Goal: Task Accomplishment & Management: Use online tool/utility

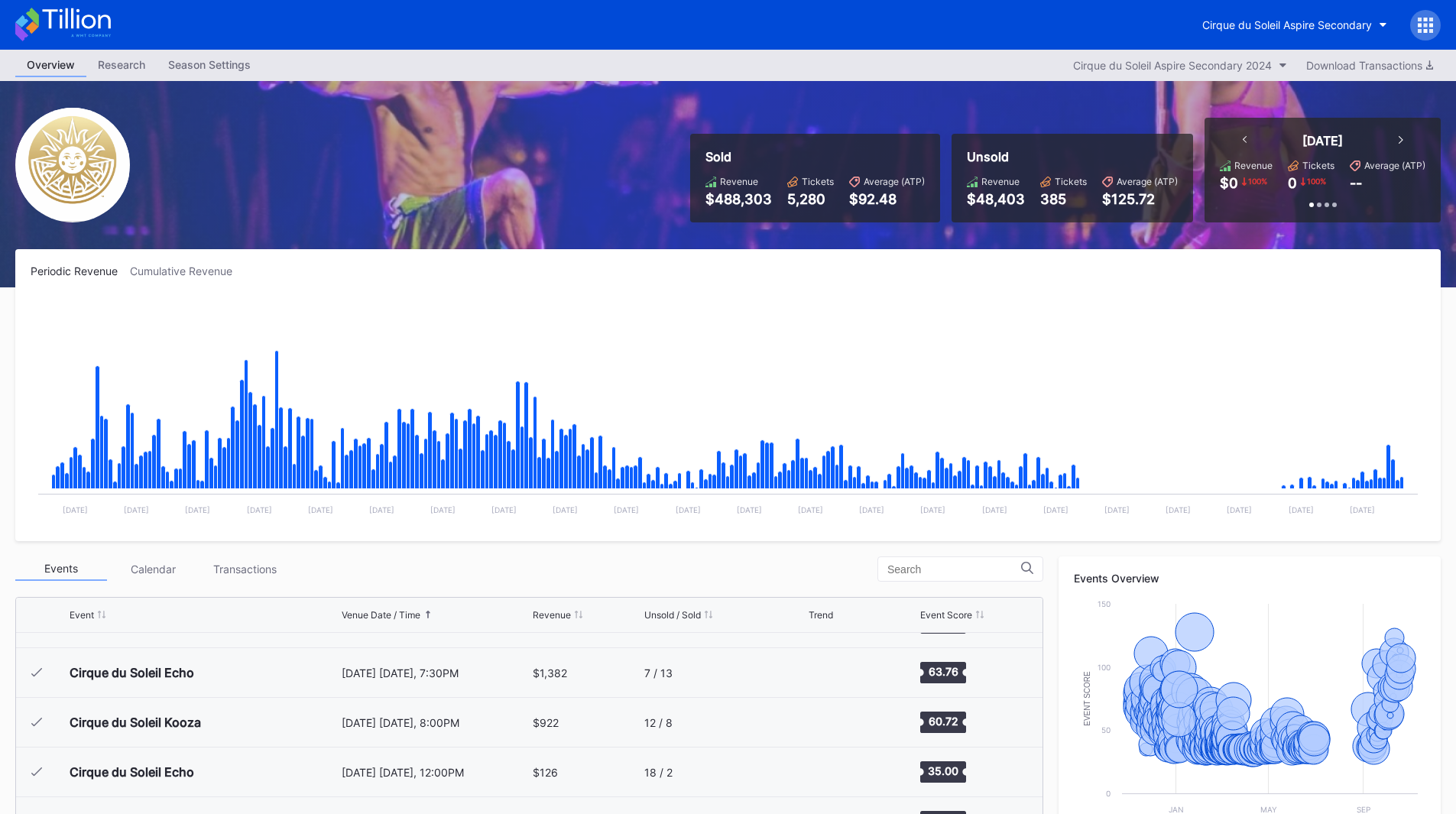
scroll to position [15254, 0]
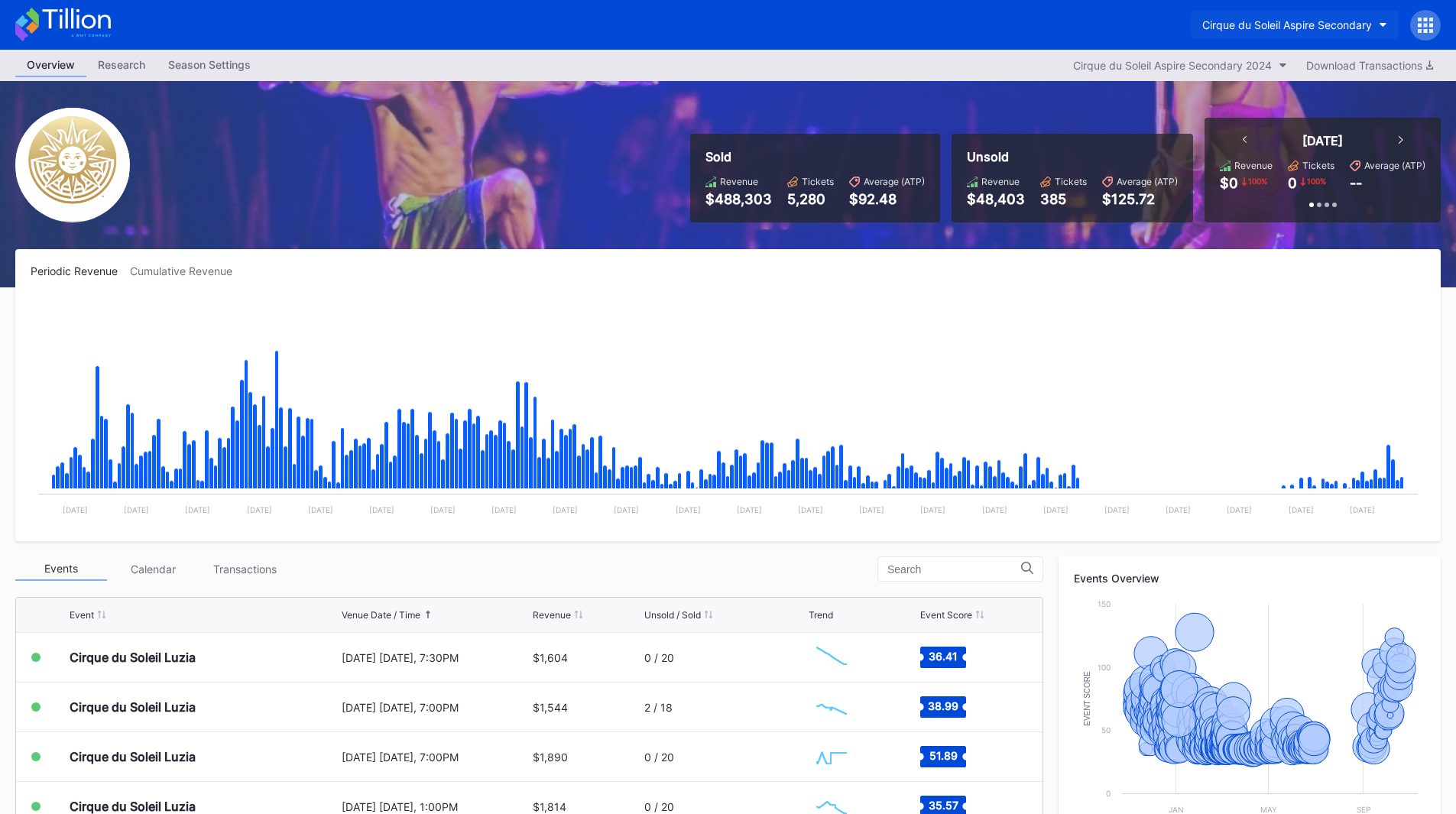
click at [1322, 31] on button "Cirque du Soleil Aspire Secondary" at bounding box center [1294, 25] width 208 height 29
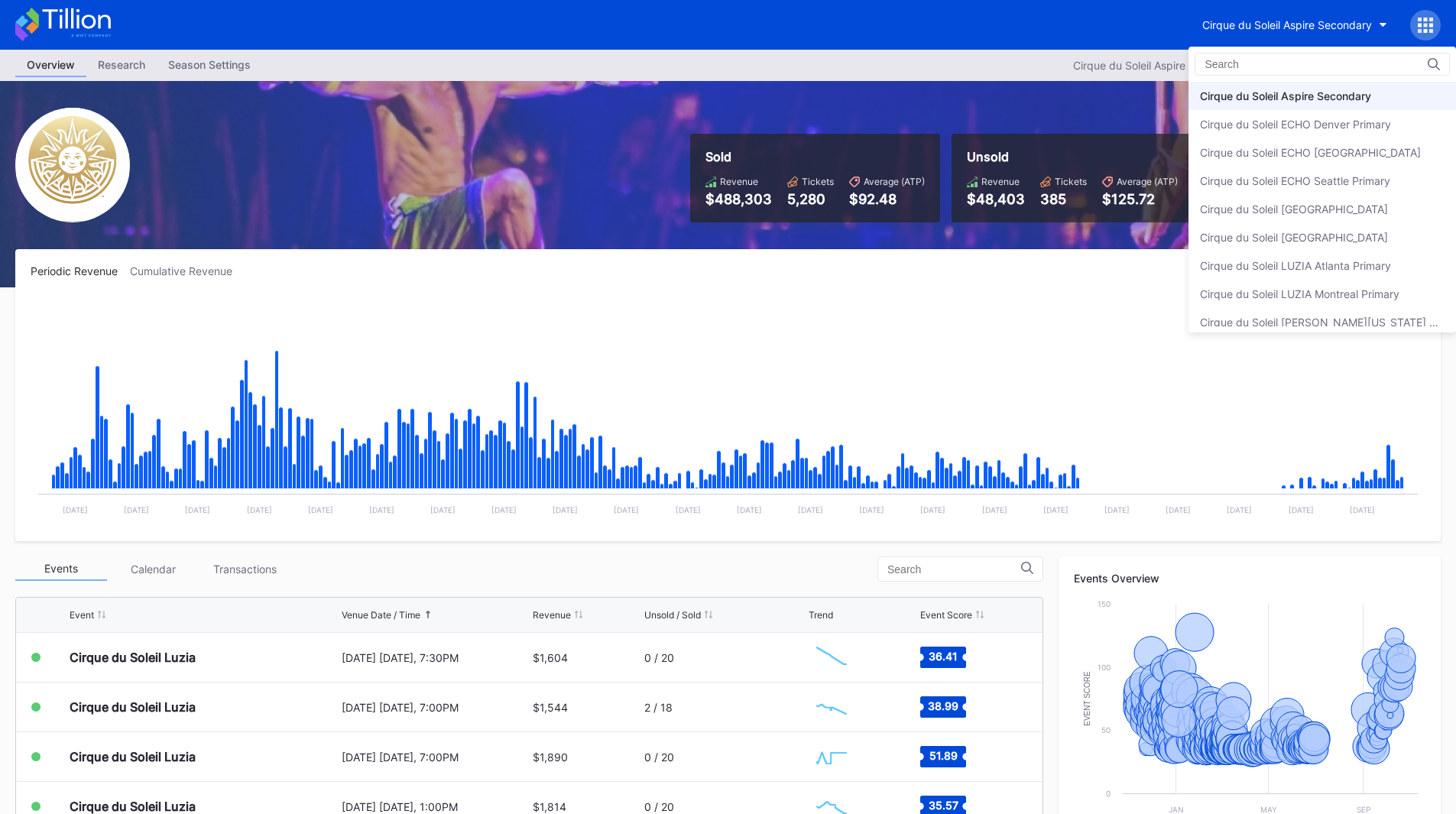
click at [1384, 313] on div "Cirque du Soleil [PERSON_NAME][US_STATE] Primary" at bounding box center [1322, 322] width 268 height 29
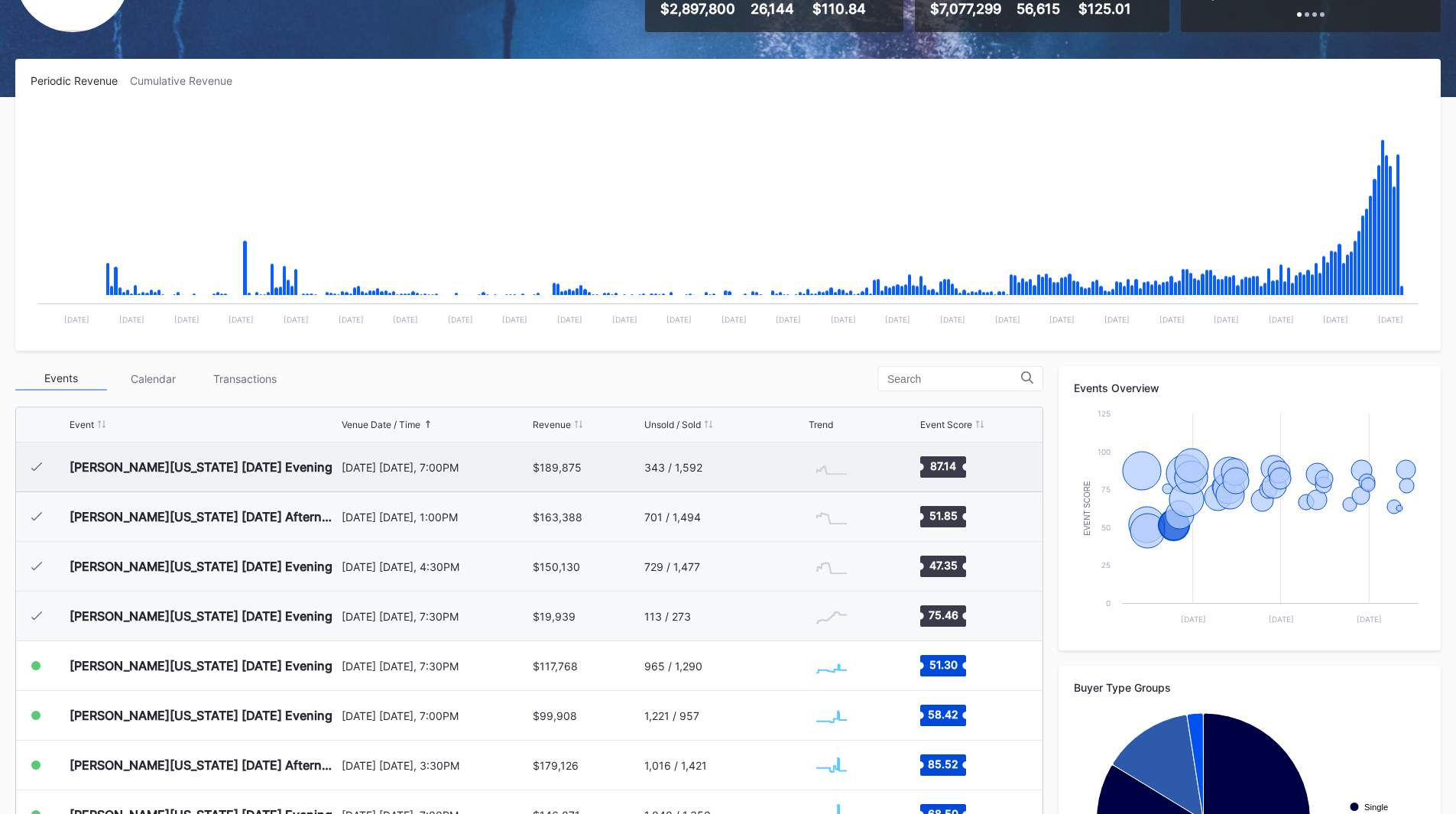
scroll to position [153, 0]
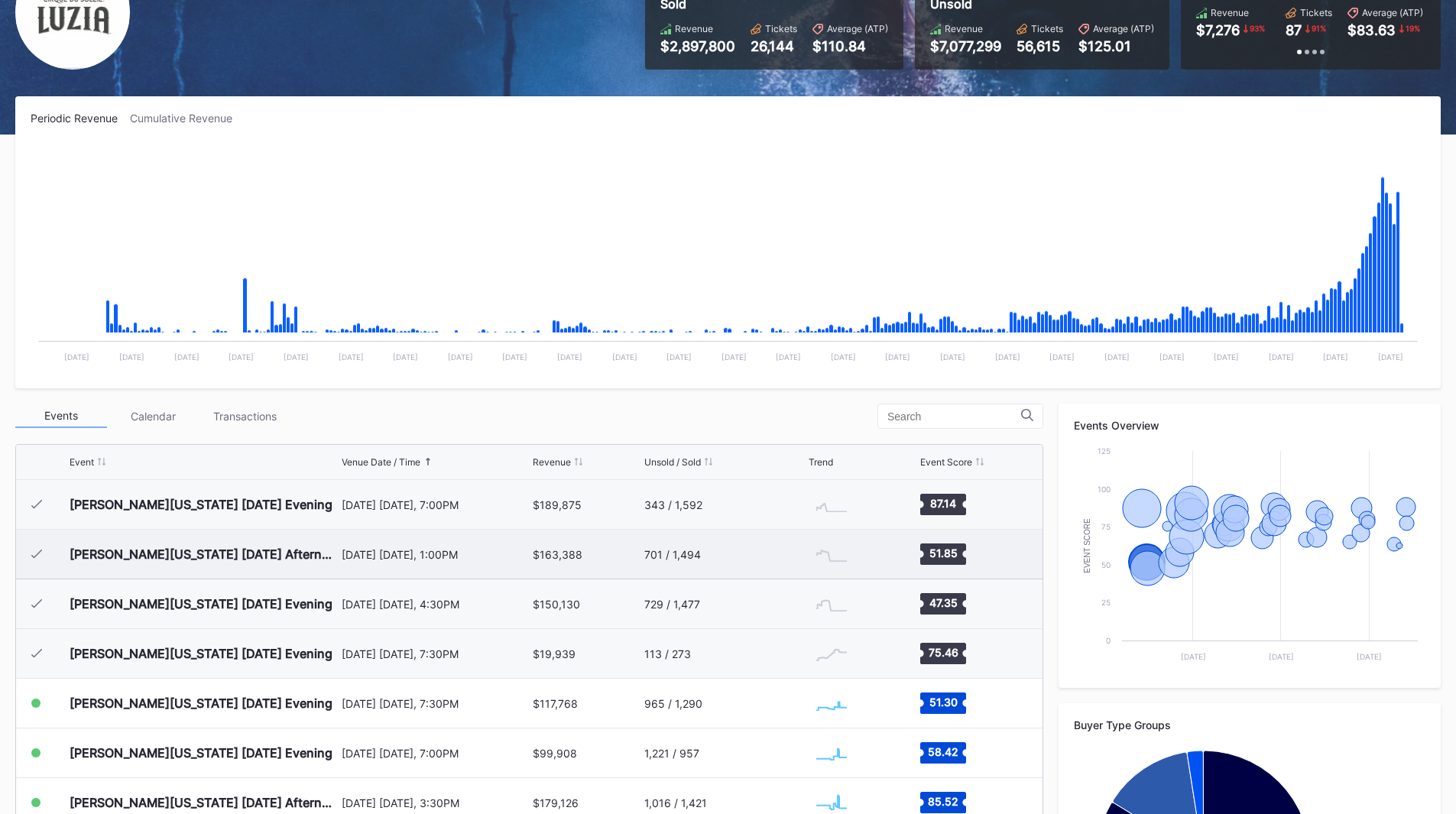
click at [423, 553] on div "[DATE] [DATE], 1:00PM" at bounding box center [435, 554] width 188 height 13
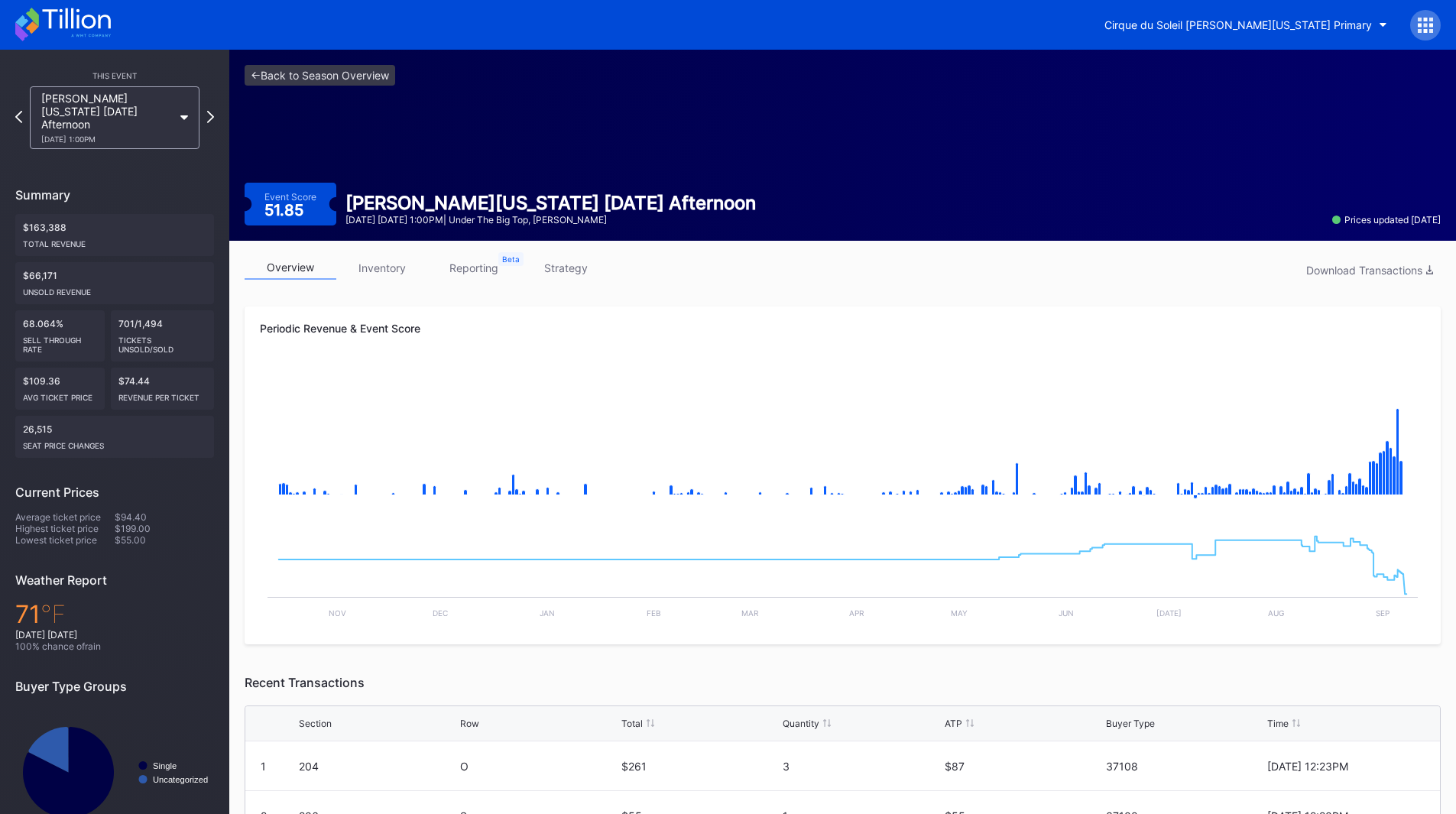
click at [402, 262] on link "inventory" at bounding box center [382, 268] width 91 height 24
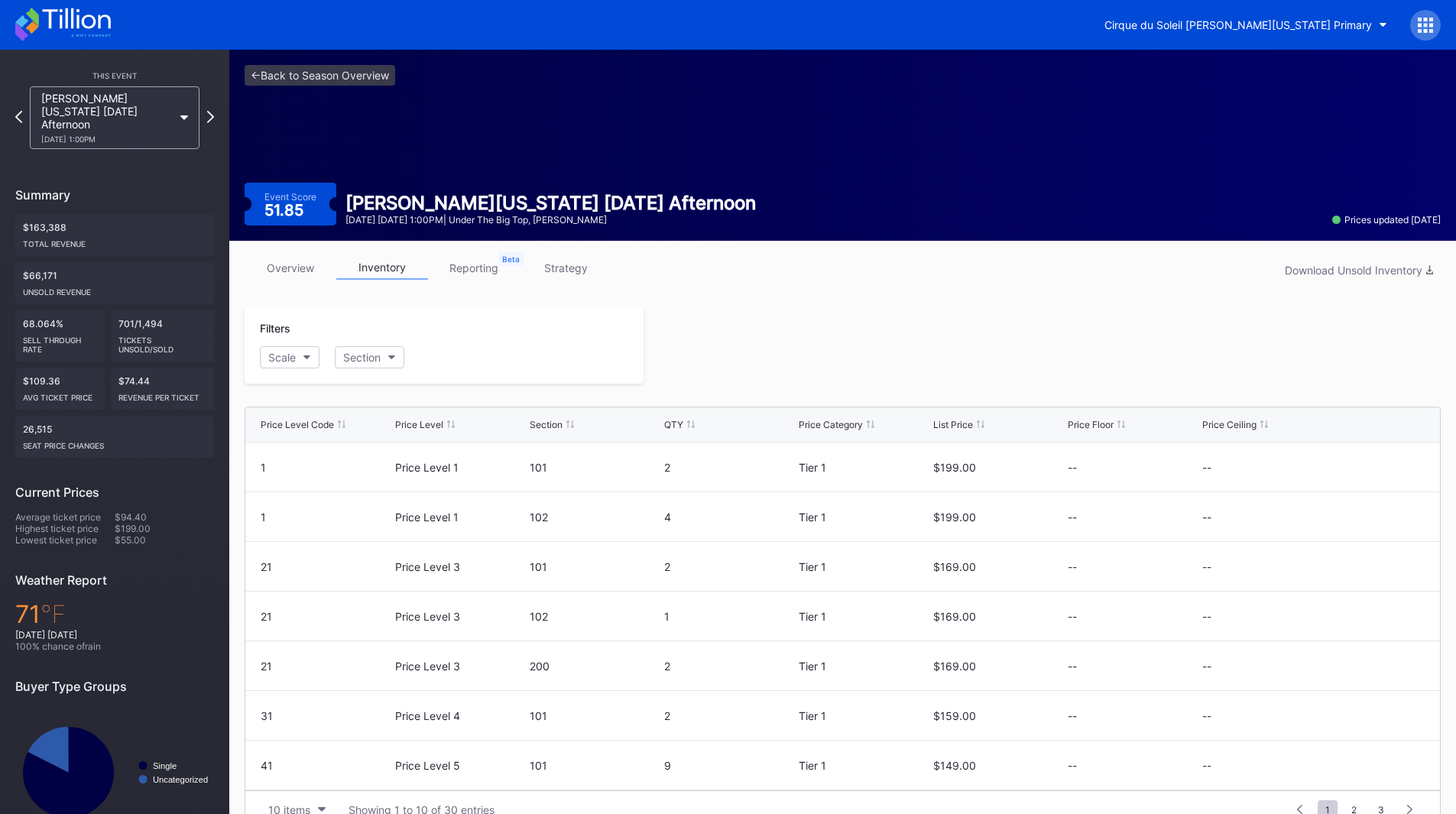
click at [479, 262] on link "reporting" at bounding box center [473, 268] width 91 height 24
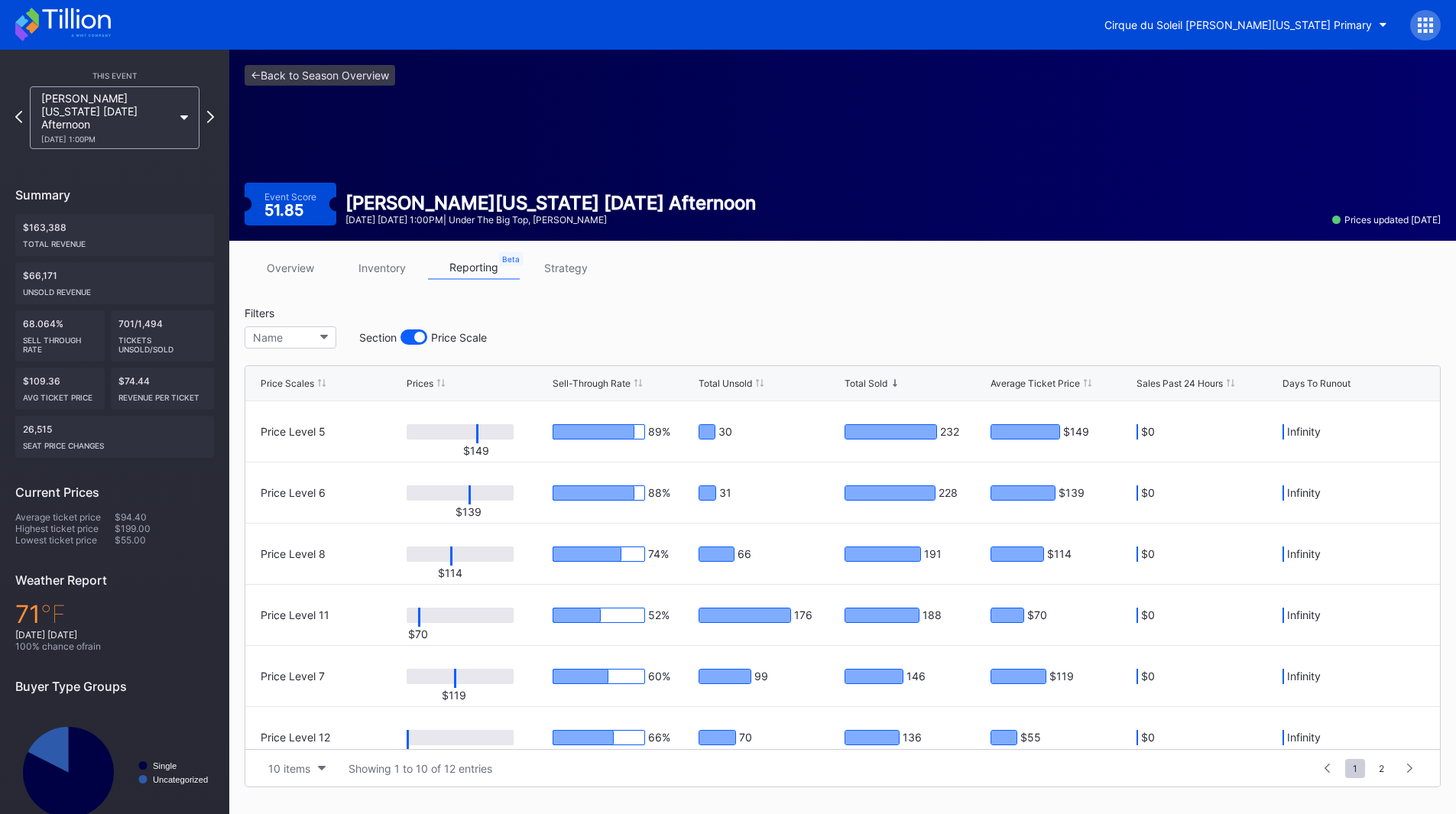
click at [363, 265] on link "inventory" at bounding box center [382, 268] width 91 height 24
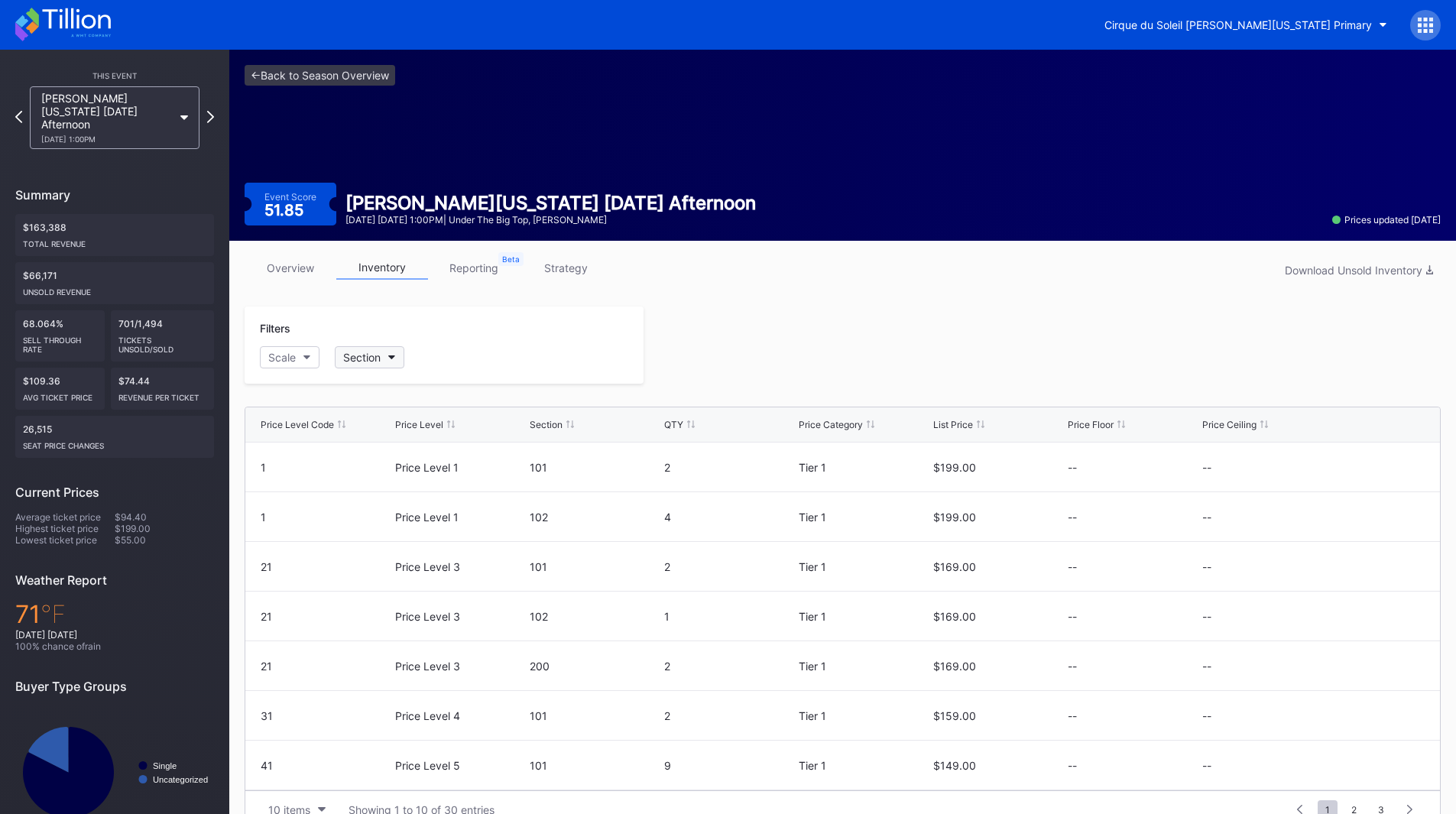
click at [354, 360] on div "Section" at bounding box center [362, 356] width 37 height 13
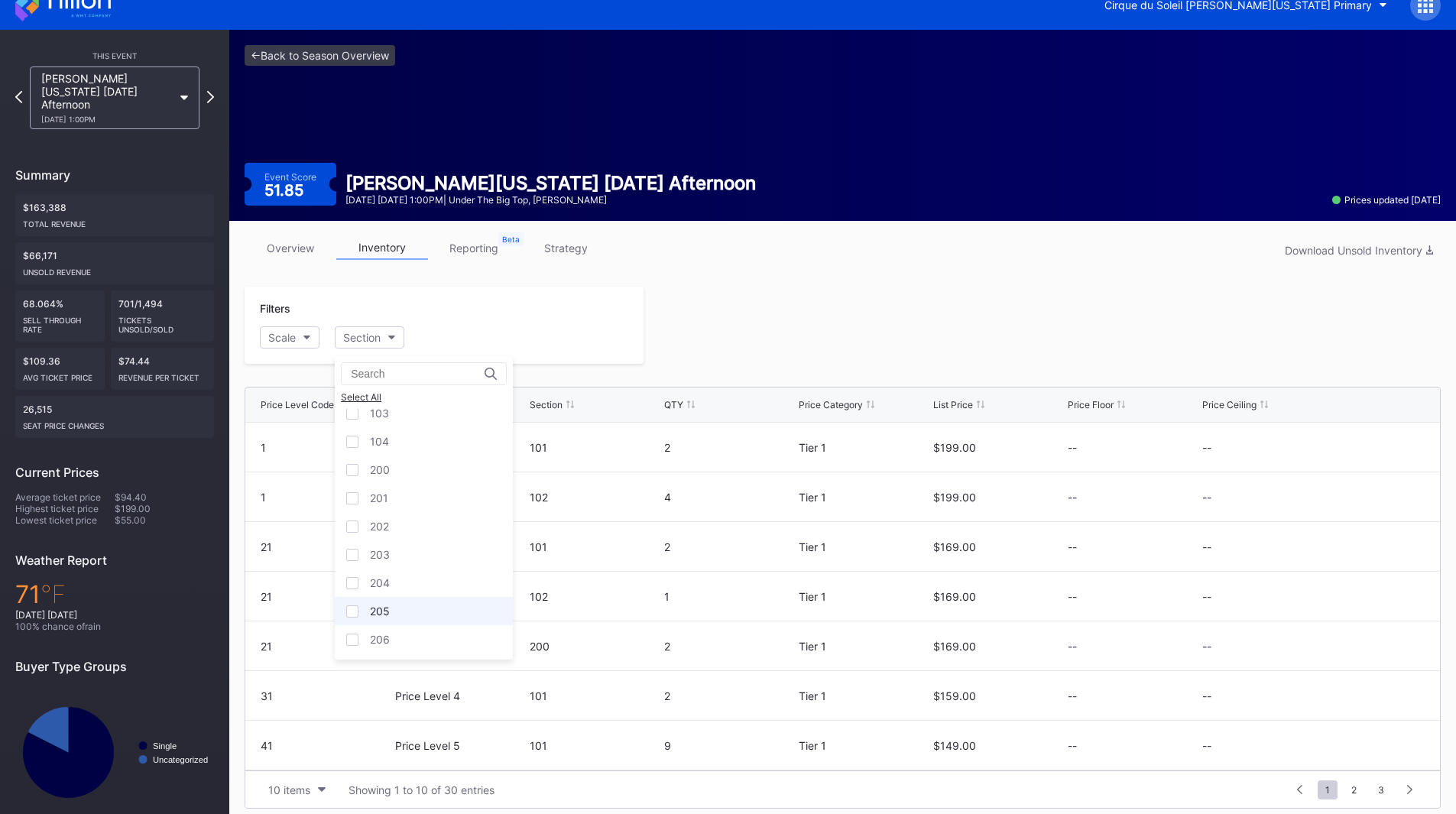
scroll to position [30, 0]
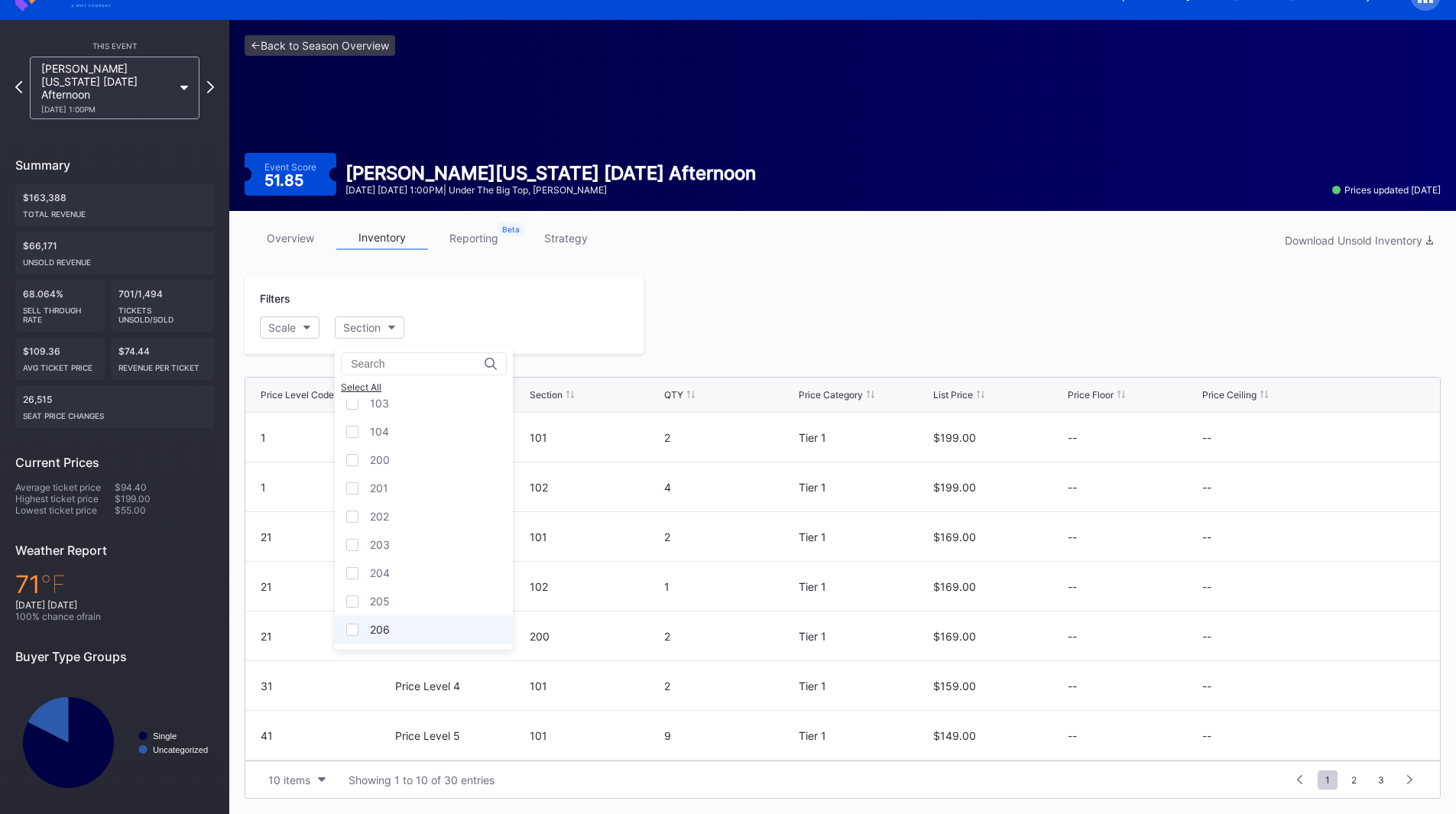
click at [413, 628] on div "206" at bounding box center [423, 629] width 178 height 29
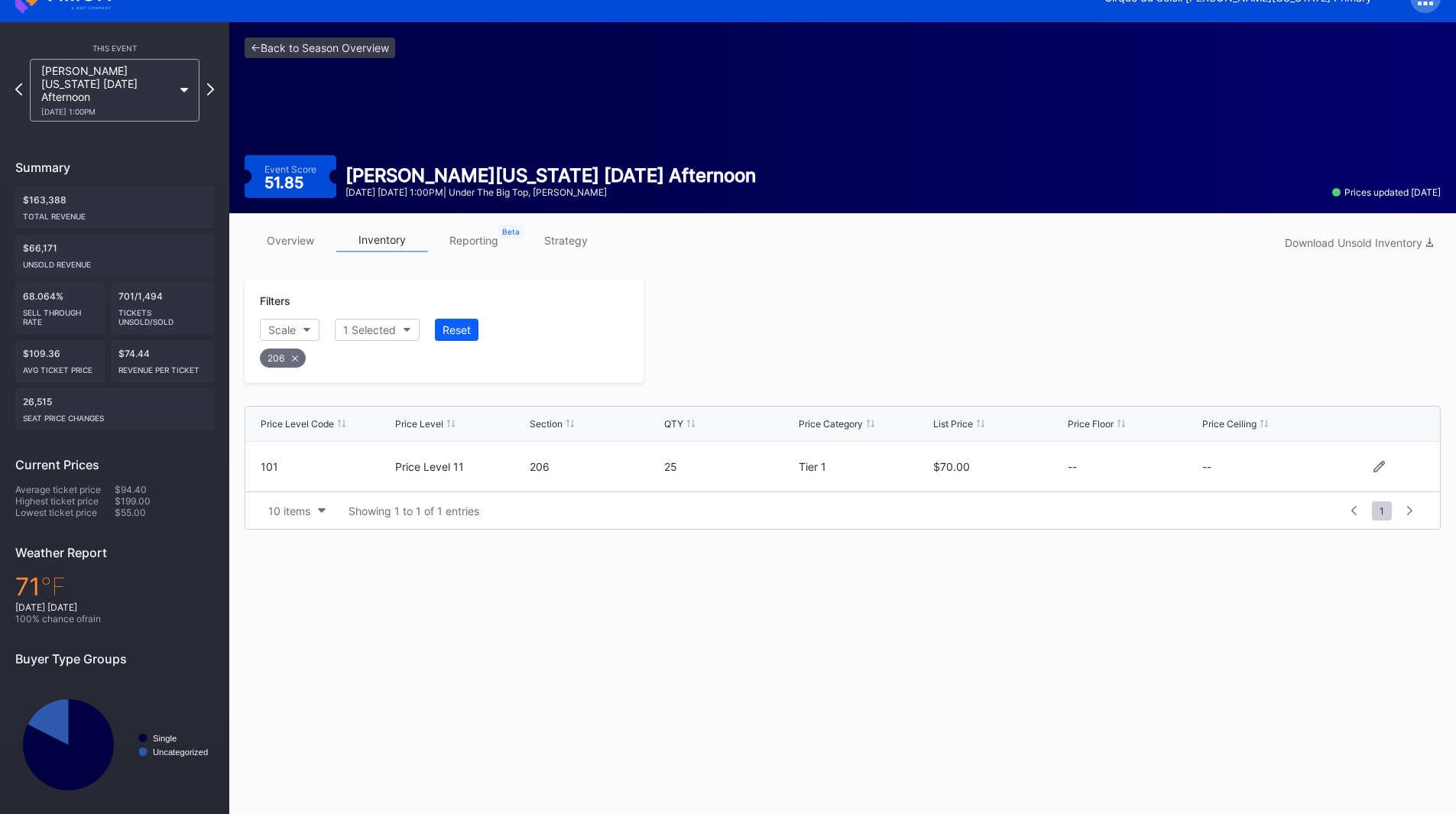
click at [953, 464] on div "$70.00" at bounding box center [998, 467] width 131 height 13
click at [751, 303] on div at bounding box center [1042, 331] width 797 height 104
click at [398, 329] on button "1 Selected" at bounding box center [377, 330] width 85 height 23
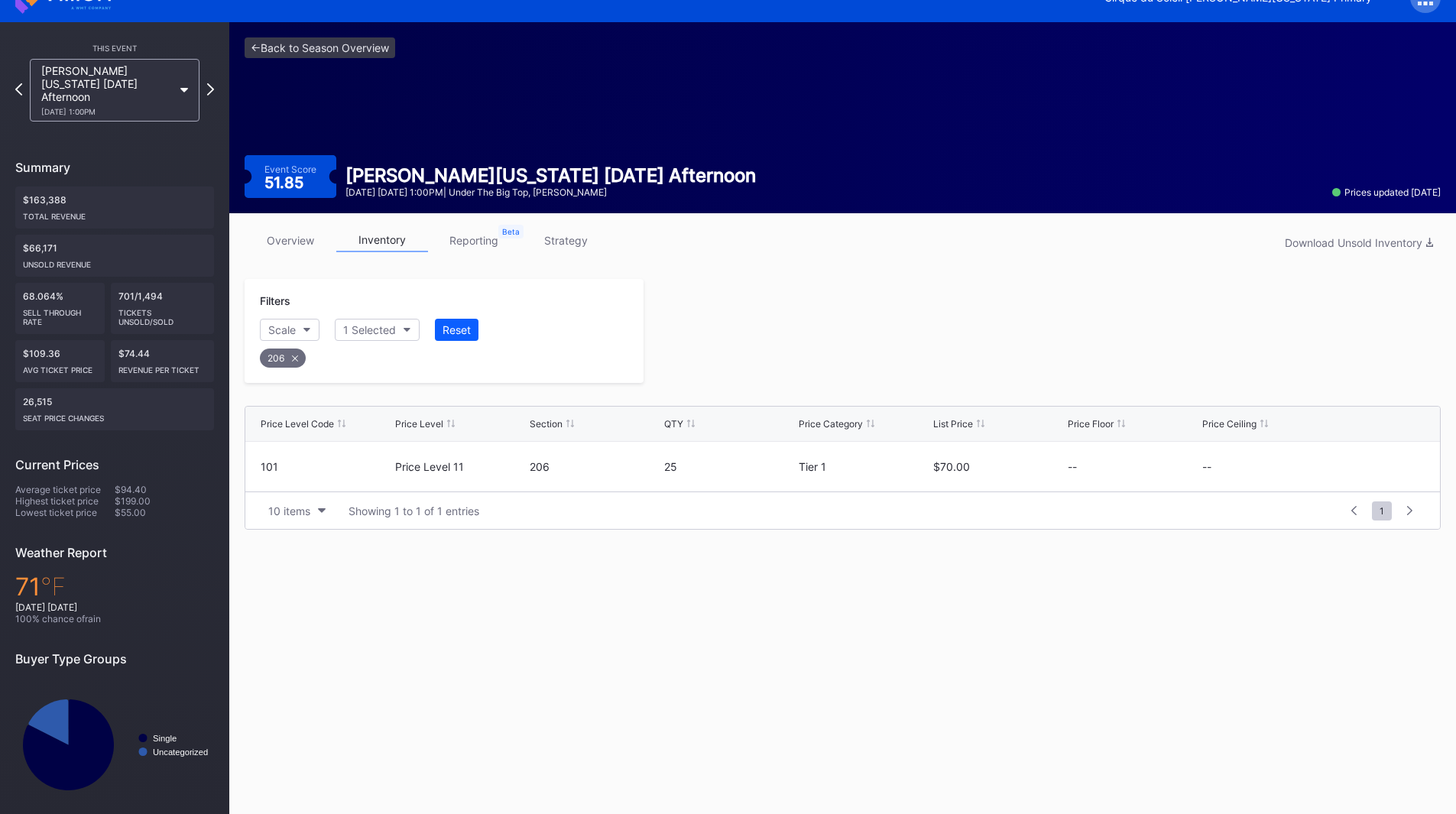
click at [292, 358] on icon at bounding box center [295, 358] width 6 height 6
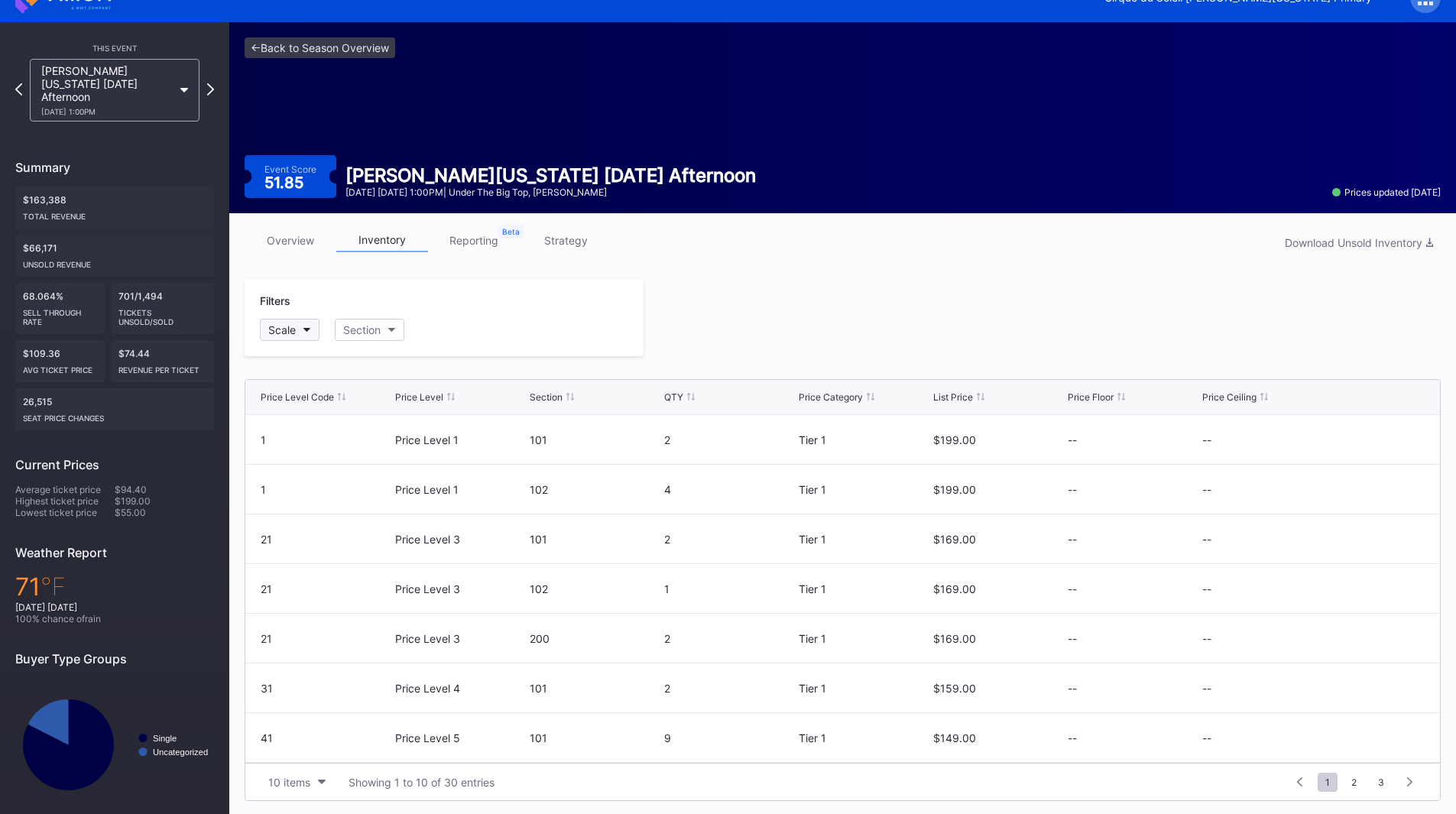
click at [303, 327] on button "Scale" at bounding box center [289, 330] width 60 height 23
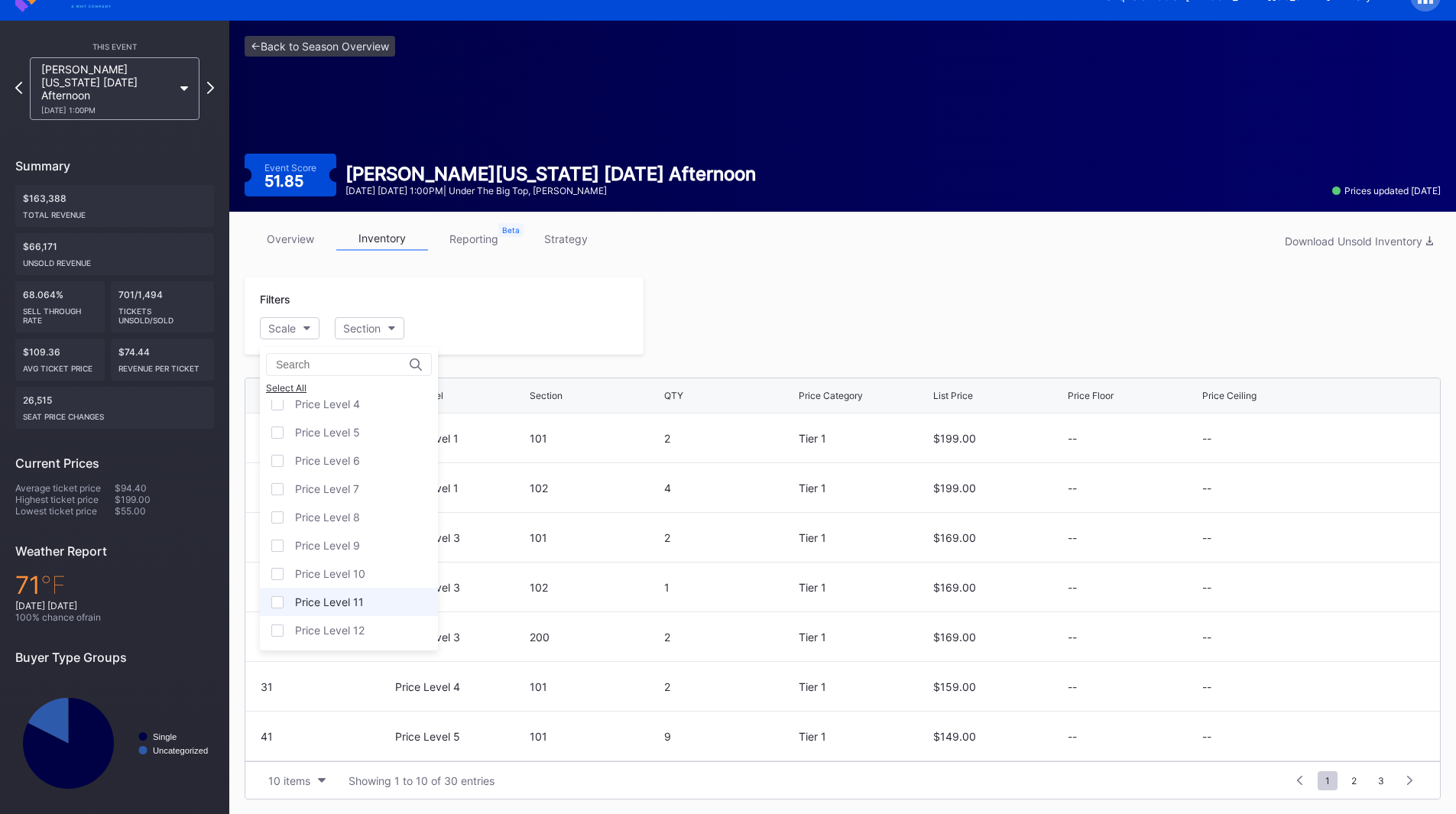
scroll to position [30, 0]
click at [319, 626] on div "Price Level 12" at bounding box center [330, 629] width 70 height 13
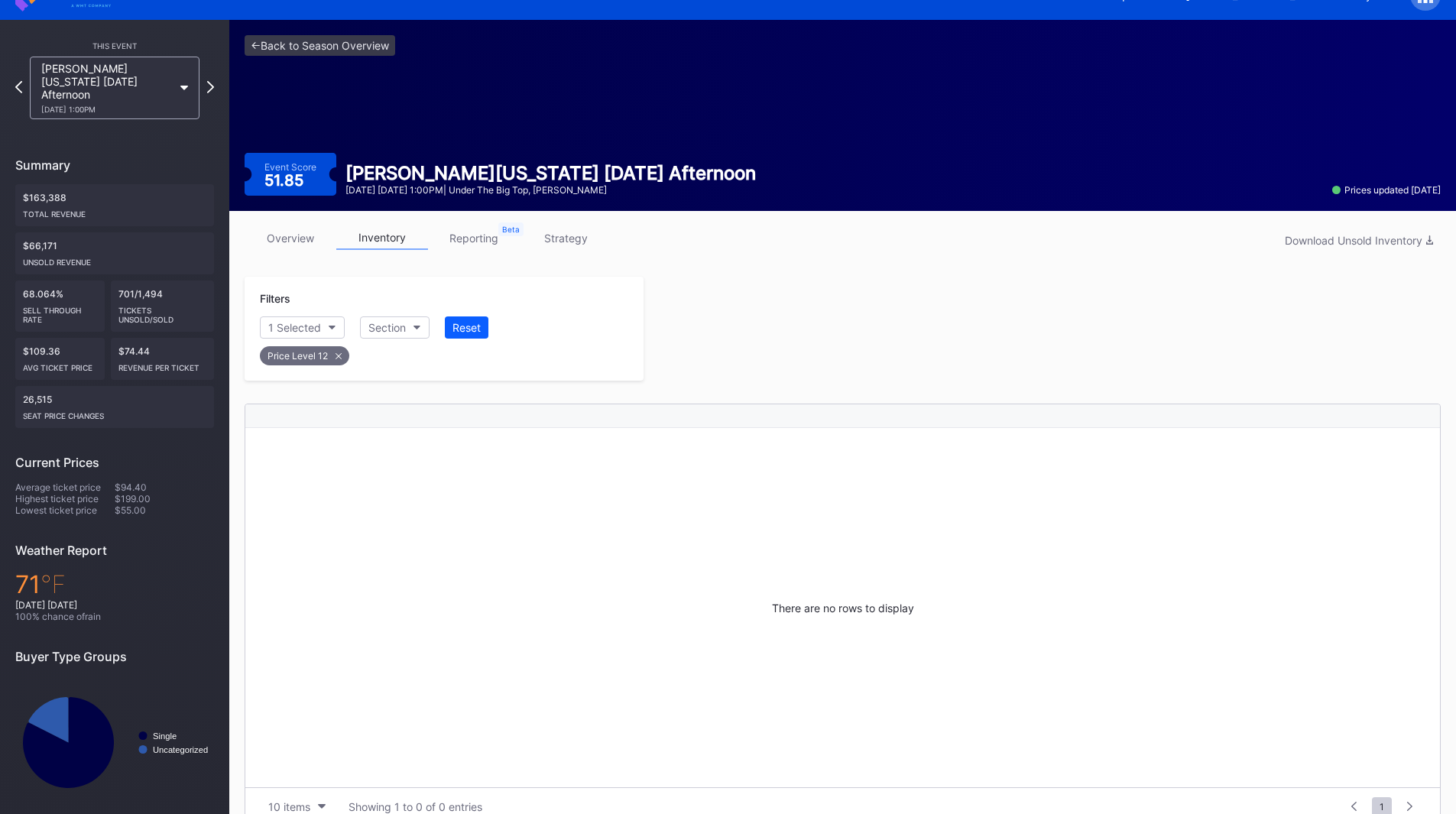
click at [691, 383] on div "Filters 1 Selected Section Reset Price Level 12 There are no rows to display 10…" at bounding box center [842, 551] width 1195 height 549
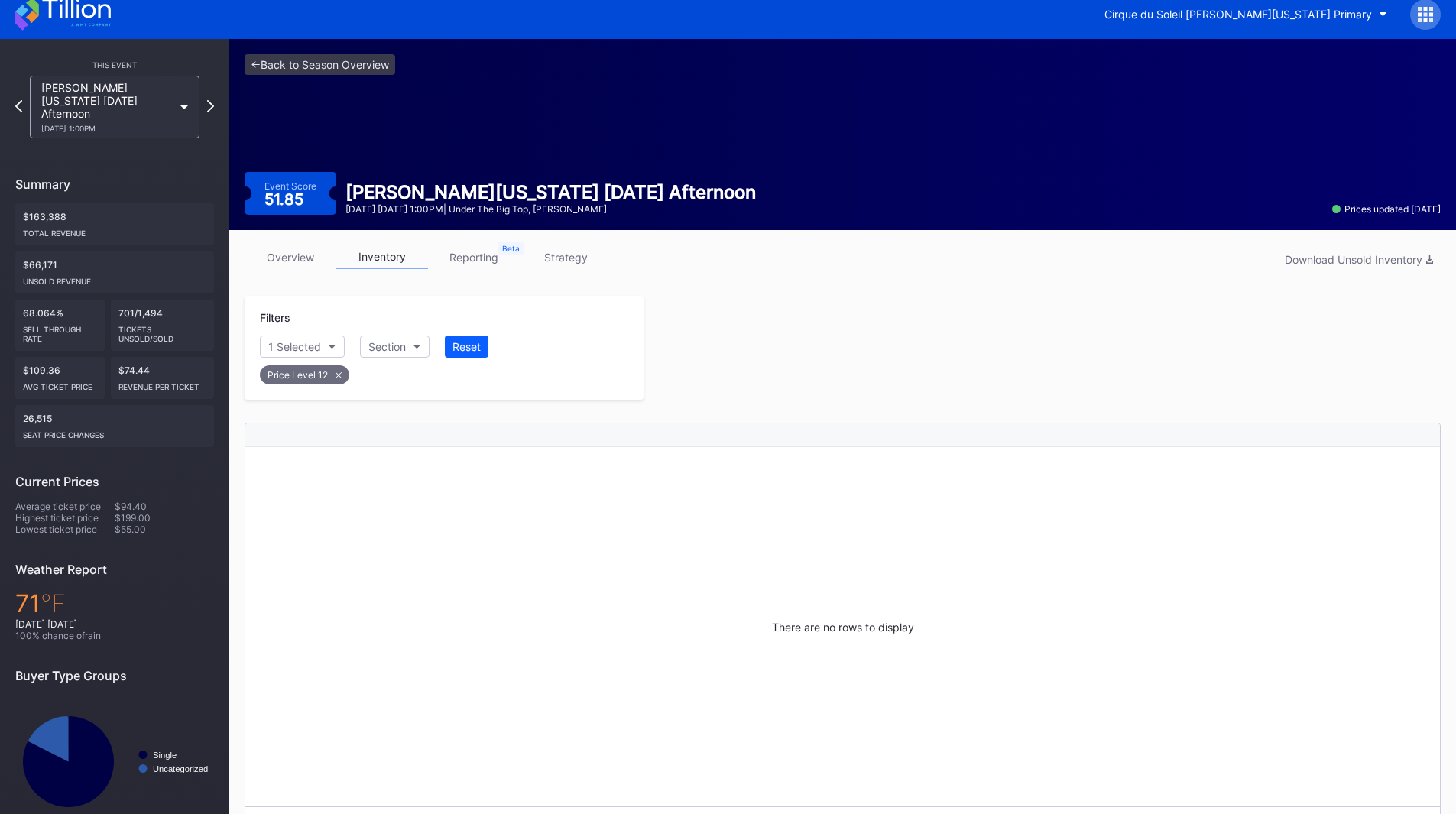
scroll to position [0, 0]
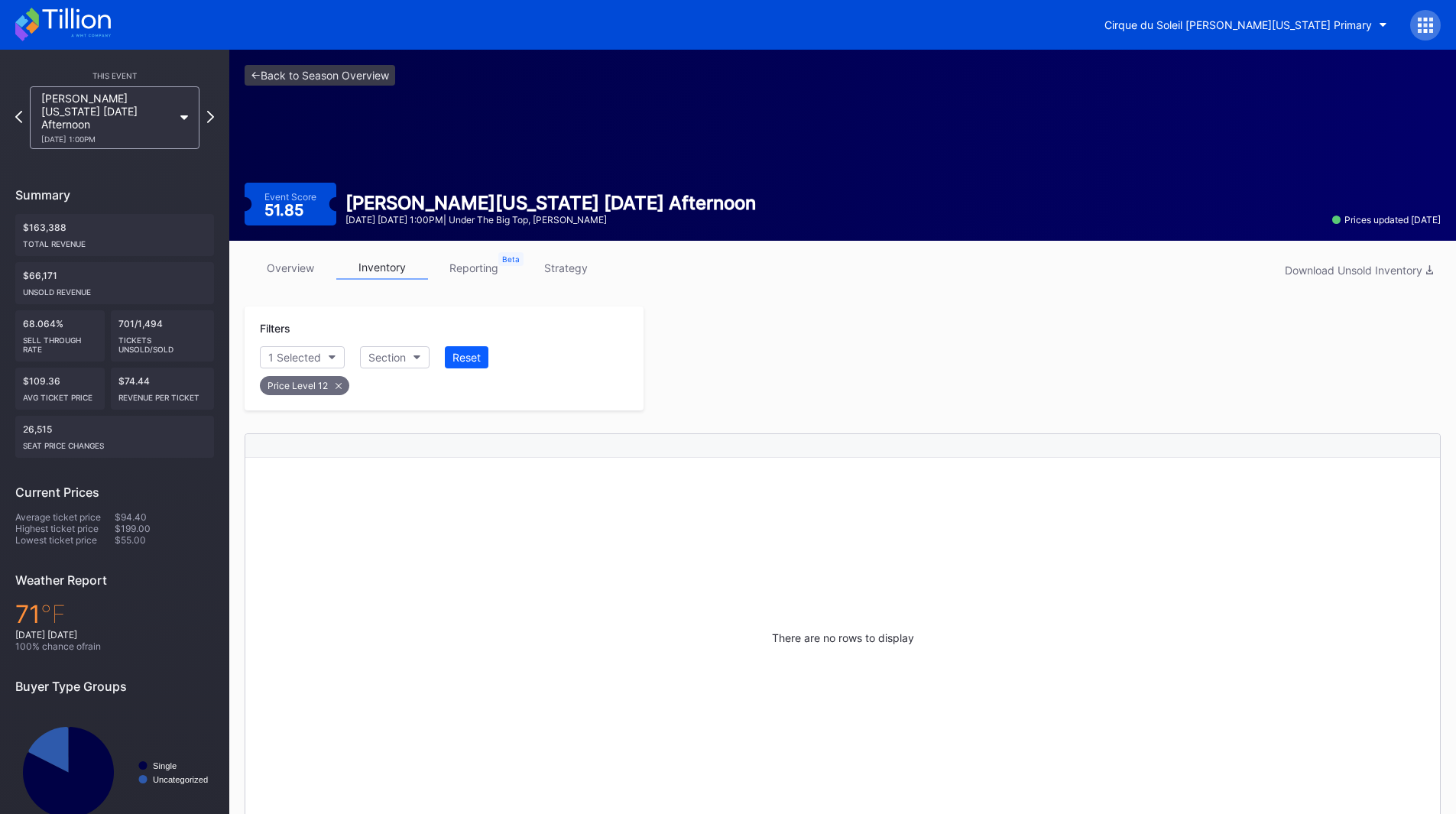
click at [81, 10] on icon at bounding box center [63, 25] width 95 height 33
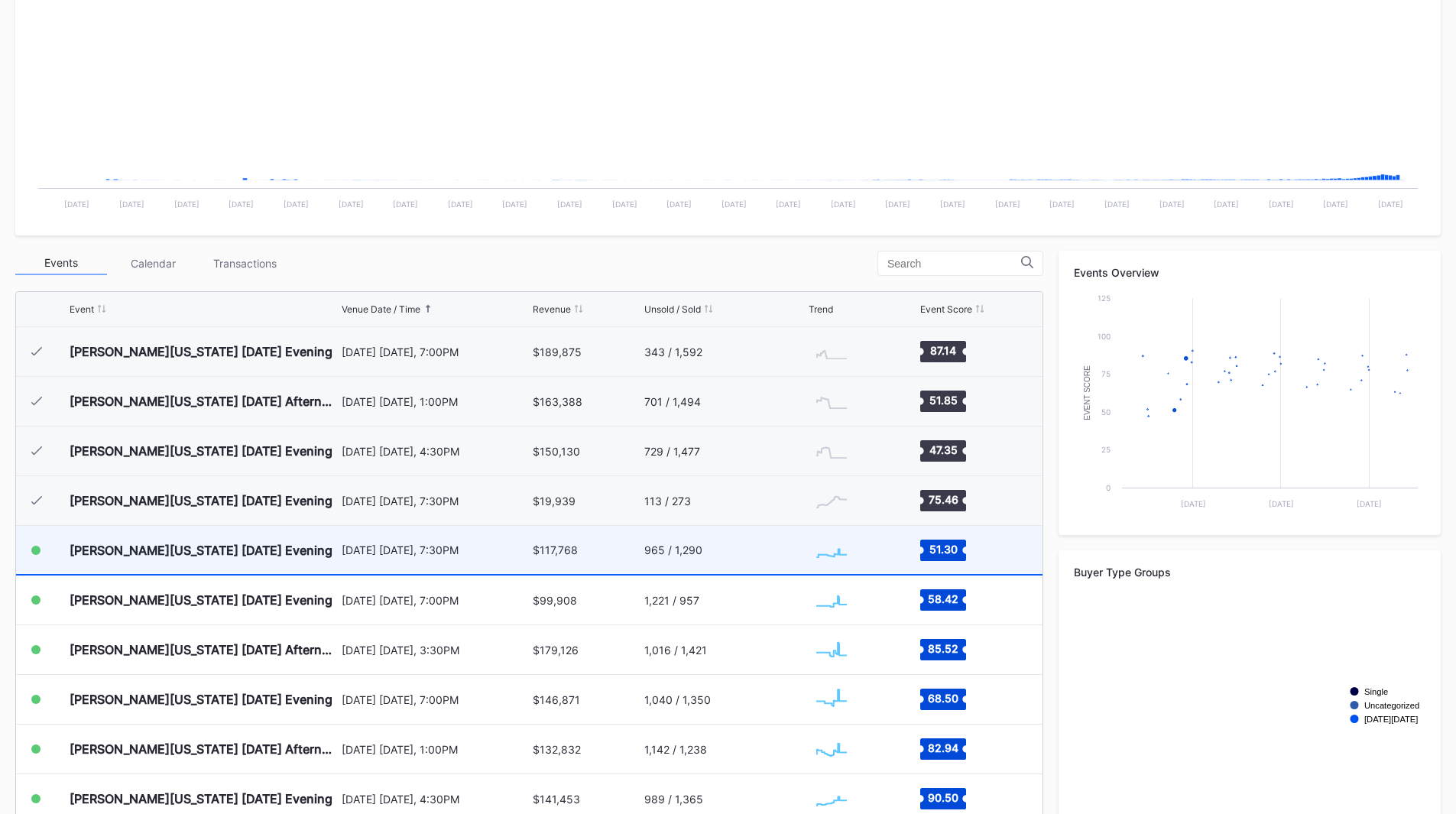
scroll to position [153, 0]
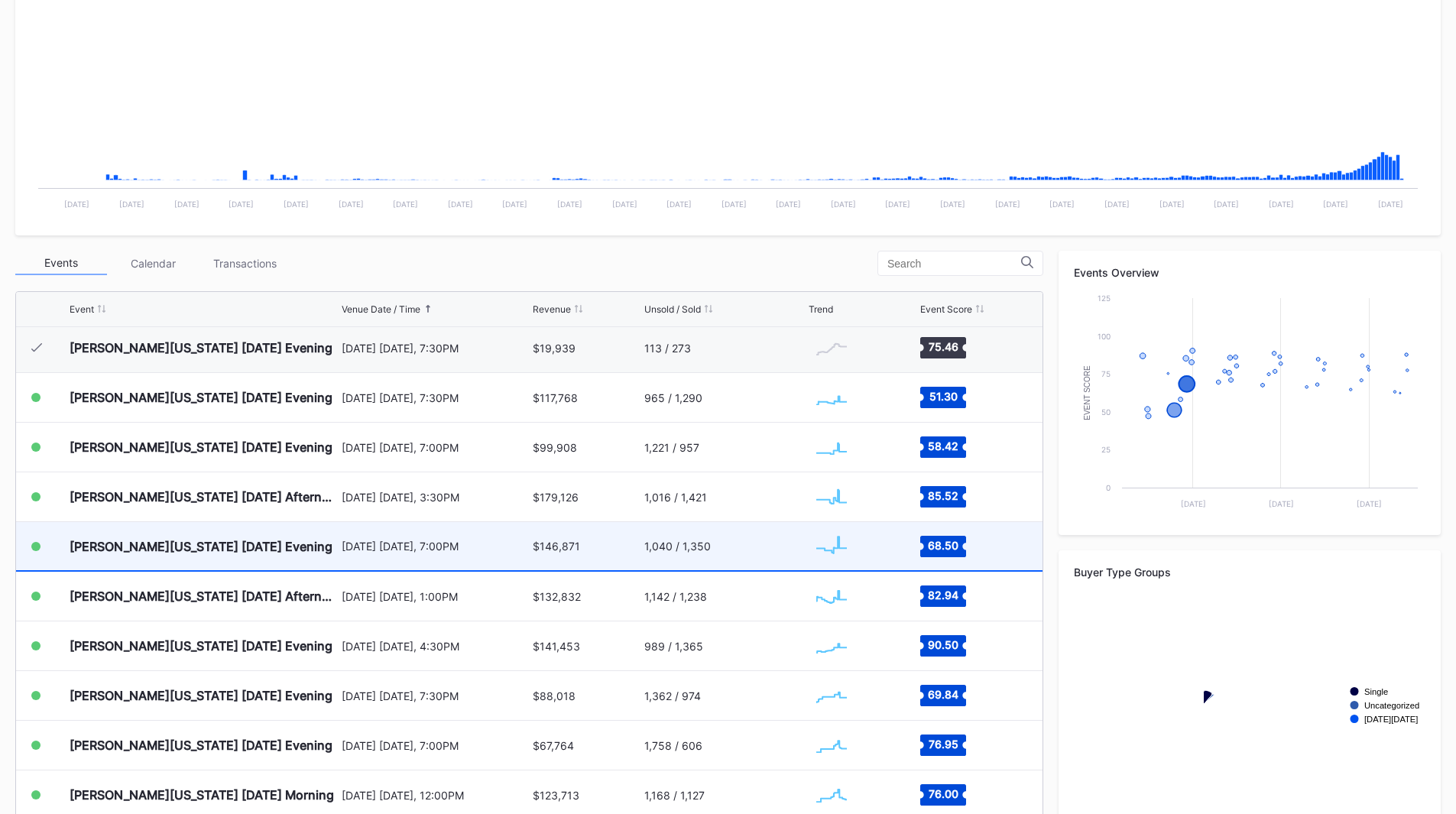
click at [289, 535] on div "[PERSON_NAME][US_STATE] [DATE] Evening" at bounding box center [204, 545] width 269 height 48
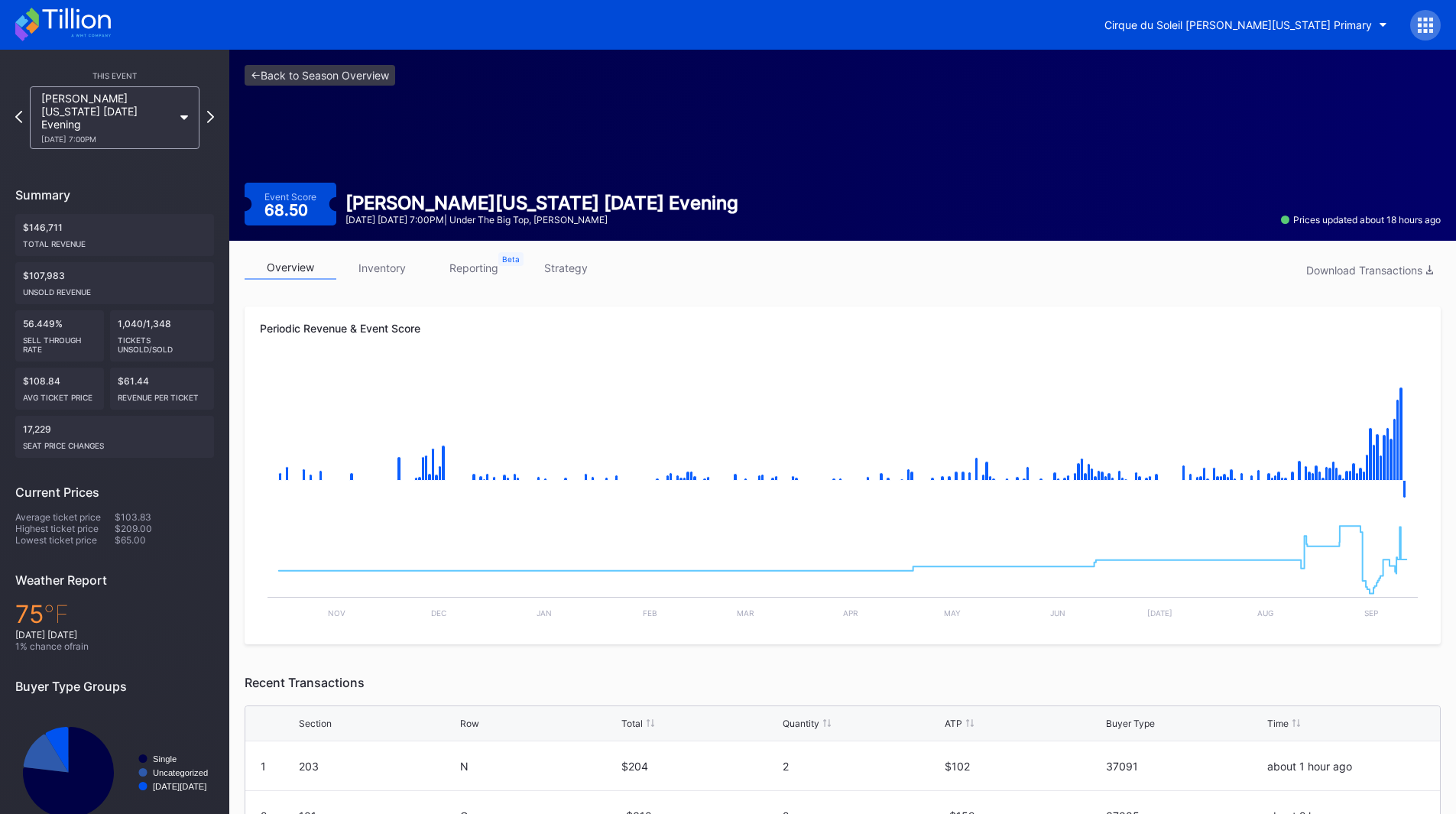
click at [376, 261] on link "inventory" at bounding box center [382, 268] width 91 height 24
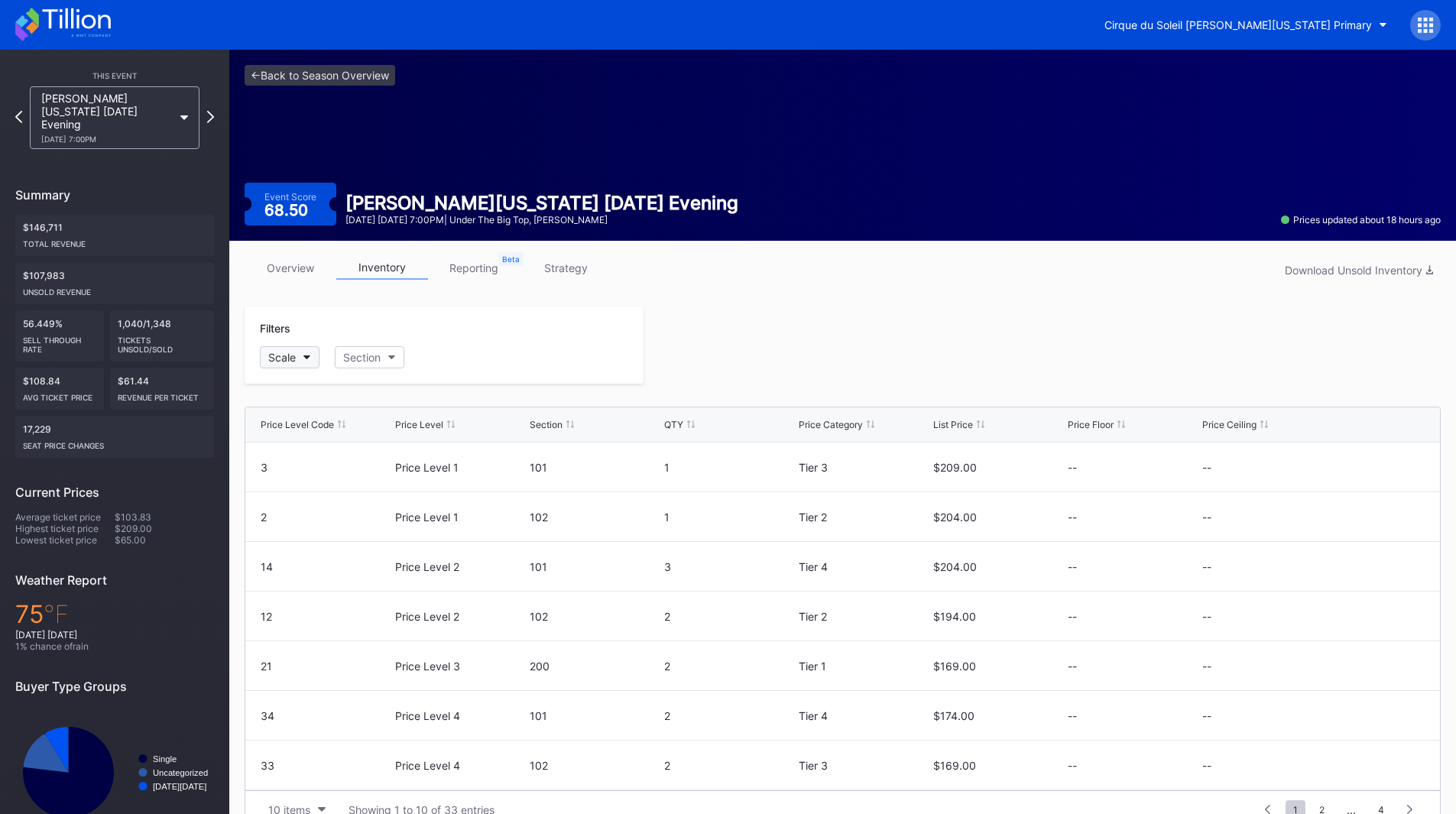
click at [294, 364] on button "Scale" at bounding box center [289, 357] width 60 height 23
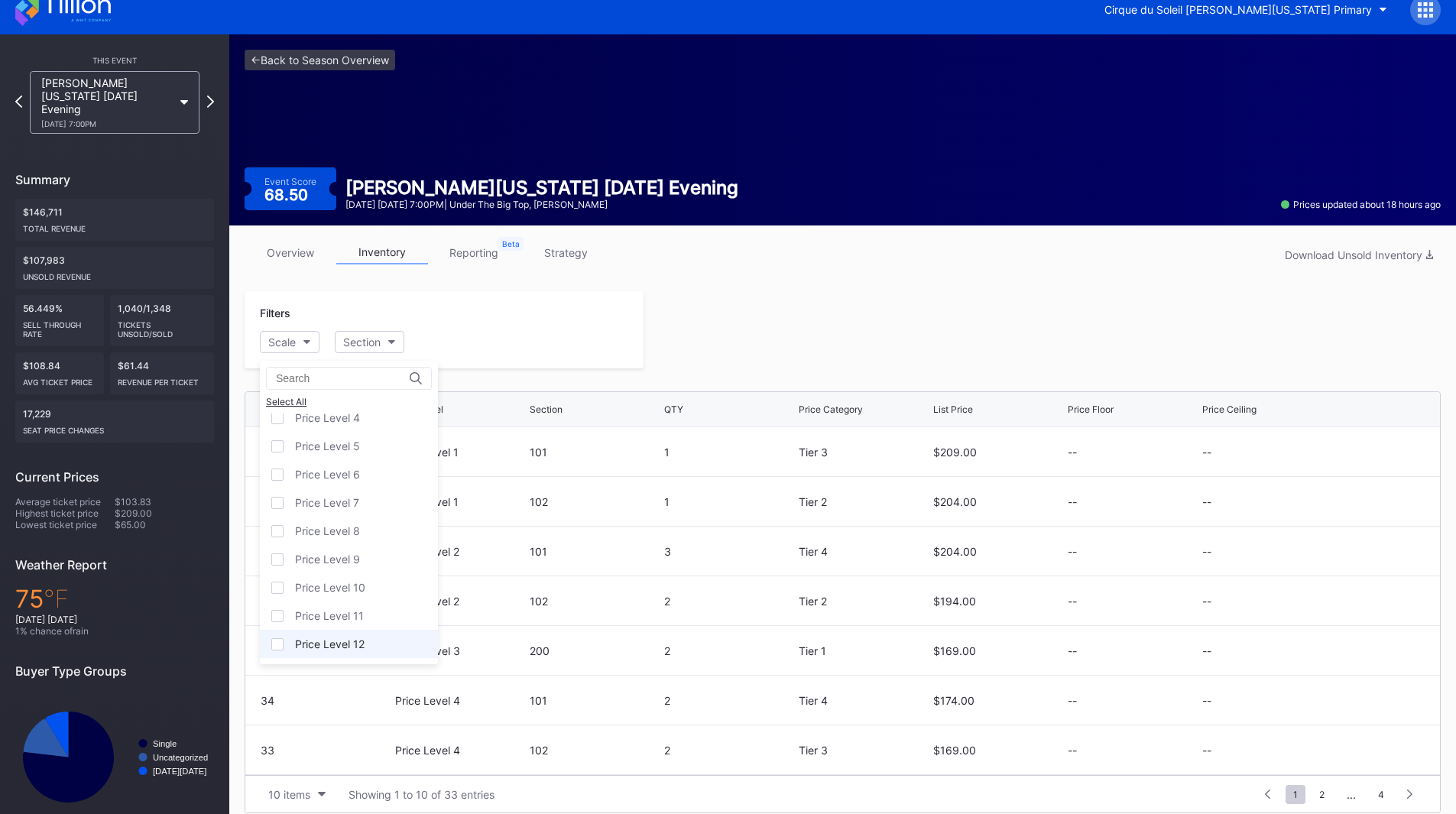
scroll to position [30, 0]
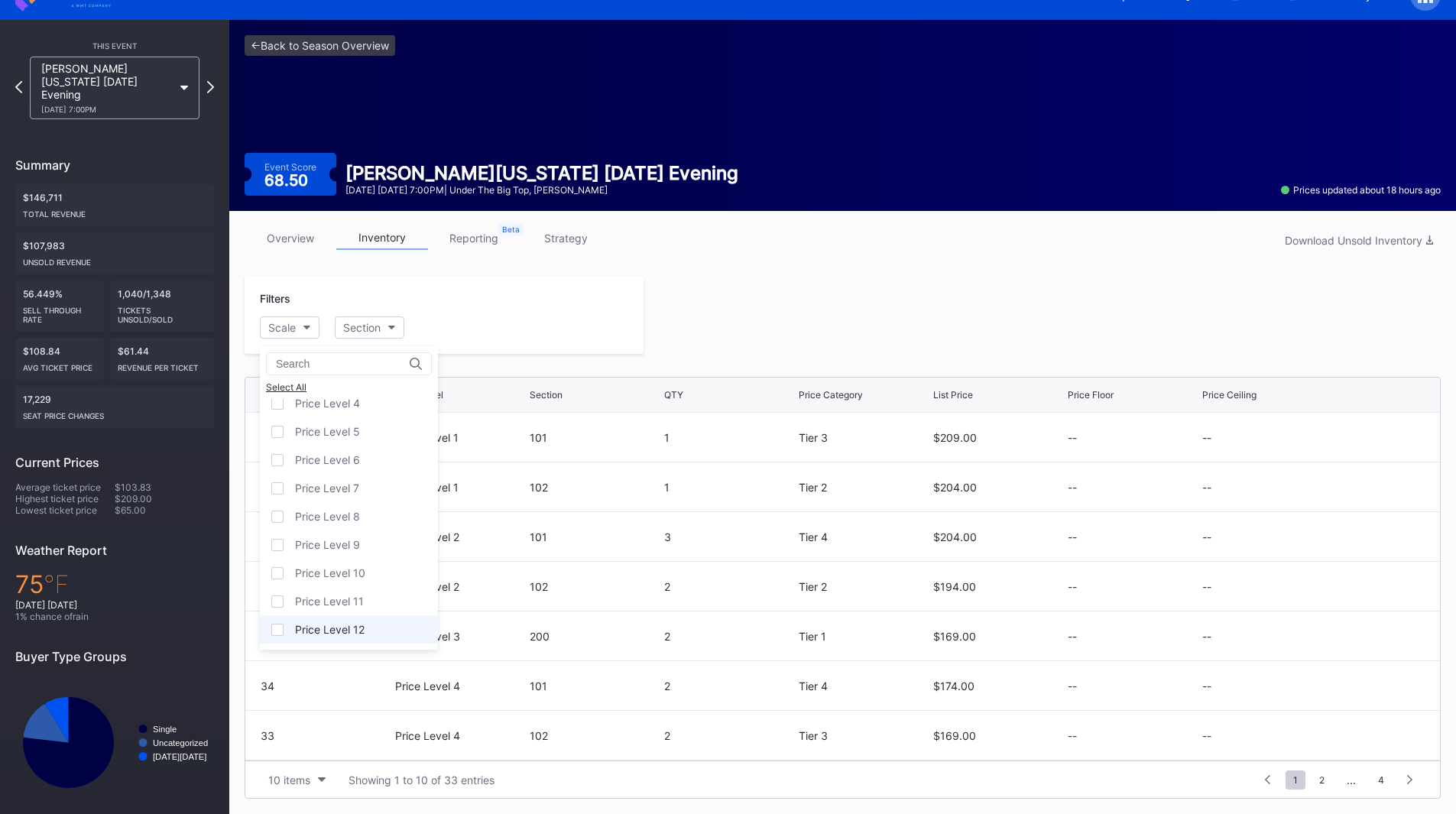
click at [321, 622] on div "Price Level 12" at bounding box center [348, 629] width 178 height 29
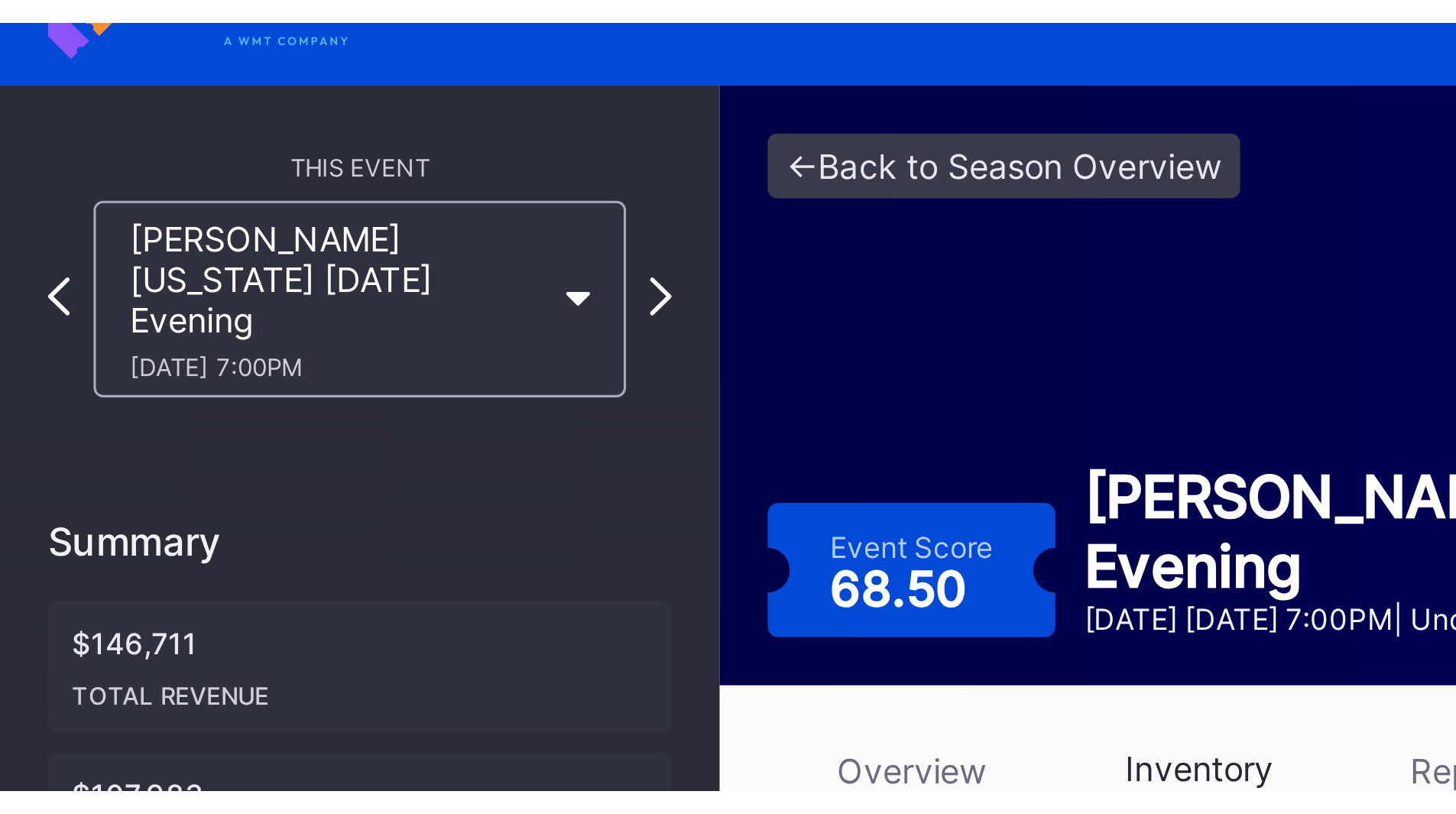
scroll to position [28, 0]
